Goal: Task Accomplishment & Management: Manage account settings

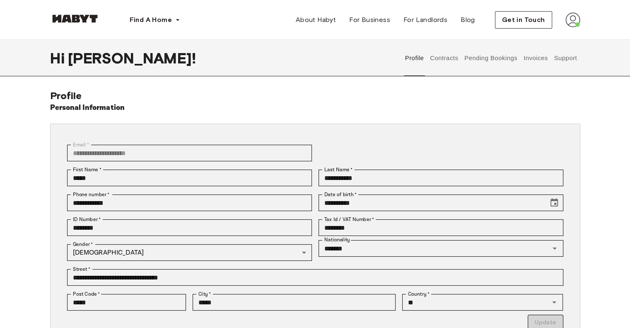
click at [448, 56] on button "Contracts" at bounding box center [444, 58] width 30 height 36
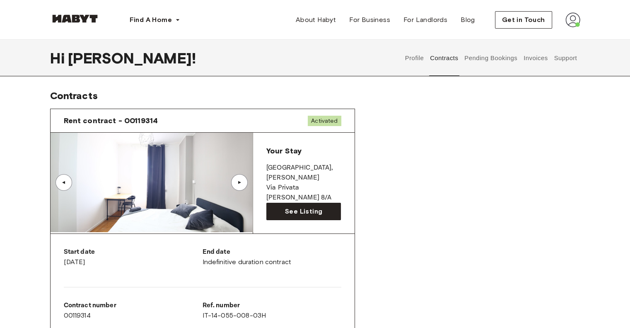
click at [242, 184] on div "▲" at bounding box center [239, 182] width 8 height 5
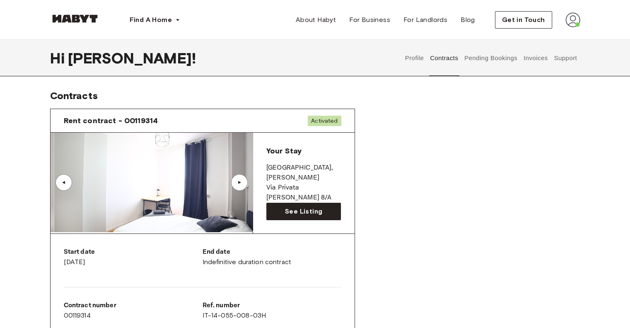
click at [242, 183] on div "▲" at bounding box center [239, 182] width 8 height 5
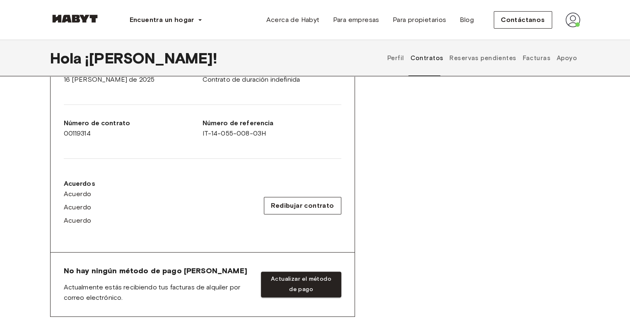
scroll to position [124, 0]
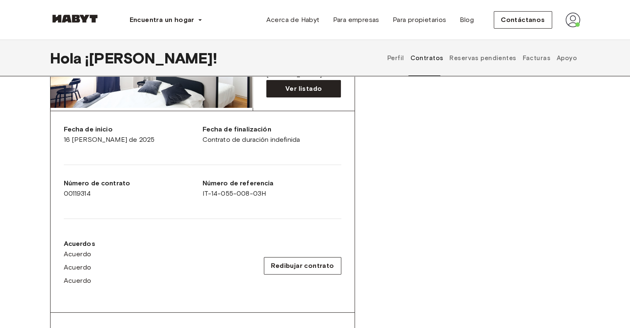
click at [496, 57] on font "Reservas pendientes" at bounding box center [483, 57] width 67 height 7
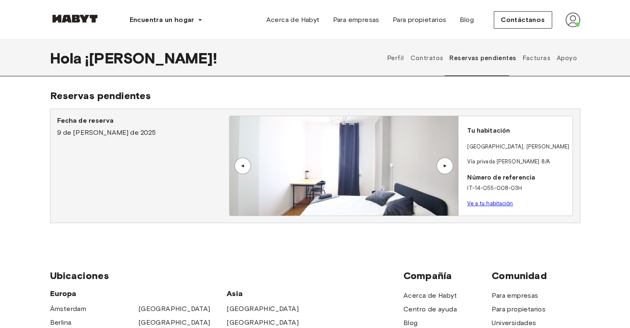
click at [439, 168] on div "▲" at bounding box center [445, 165] width 17 height 17
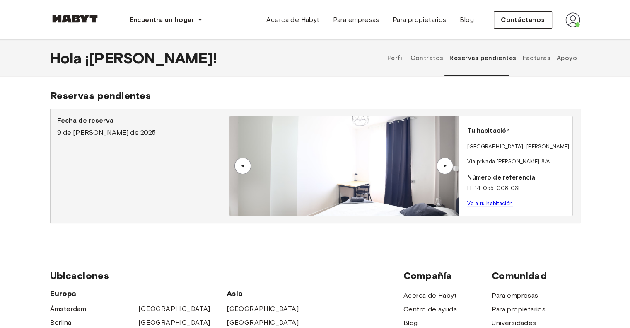
click at [439, 167] on div "▲" at bounding box center [445, 165] width 17 height 17
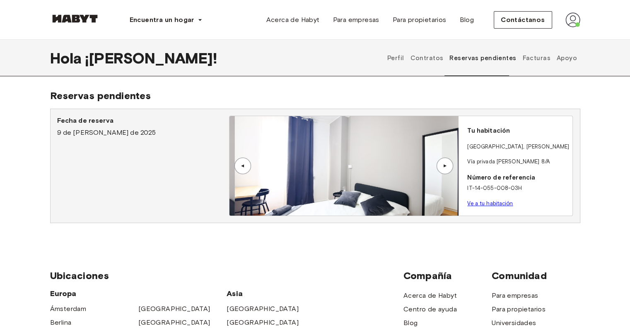
click at [433, 51] on button "Contratos" at bounding box center [426, 58] width 35 height 36
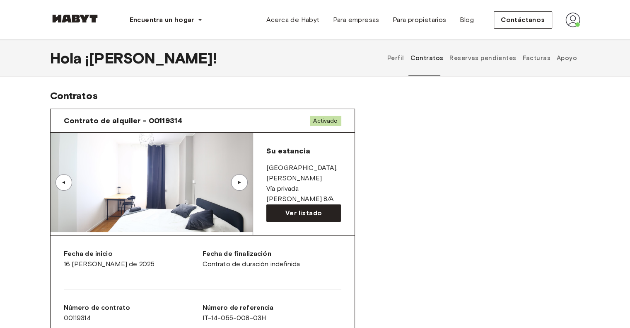
click at [490, 57] on font "Reservas pendientes" at bounding box center [483, 57] width 67 height 7
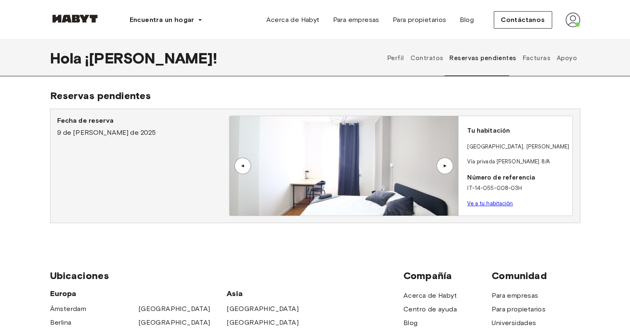
click at [537, 58] on font "Facturas" at bounding box center [536, 57] width 28 height 7
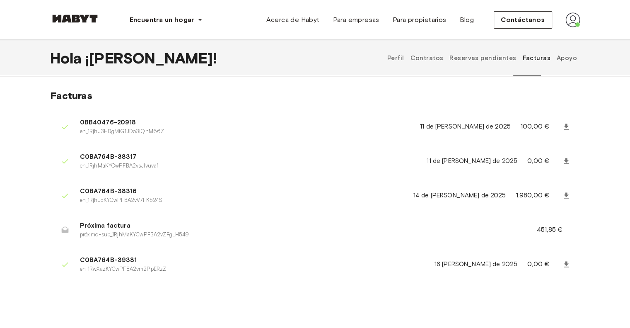
click at [548, 231] on font "451,85 €" at bounding box center [550, 229] width 26 height 8
click at [565, 263] on icon at bounding box center [566, 264] width 5 height 6
click at [568, 161] on icon at bounding box center [566, 161] width 8 height 8
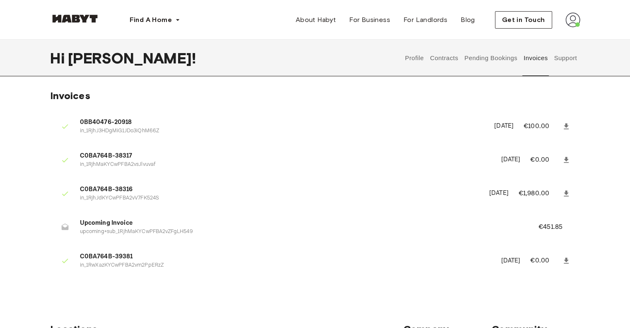
click at [566, 160] on icon at bounding box center [566, 160] width 5 height 6
click at [546, 222] on li "Upcoming Invoice upcoming+sub_1RjhMaKYCwPFBA2vZFgLH549 €451.85" at bounding box center [315, 227] width 530 height 29
click at [446, 63] on button "Contracts" at bounding box center [444, 58] width 30 height 36
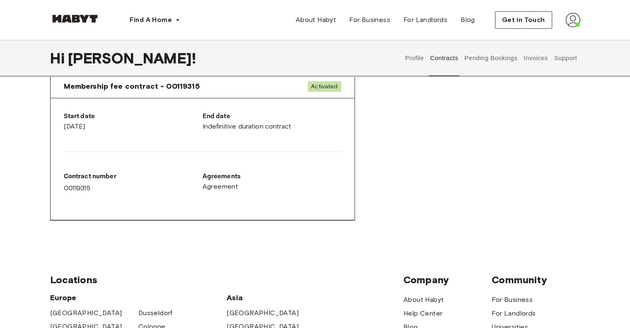
scroll to position [497, 0]
